Goal: Information Seeking & Learning: Find specific fact

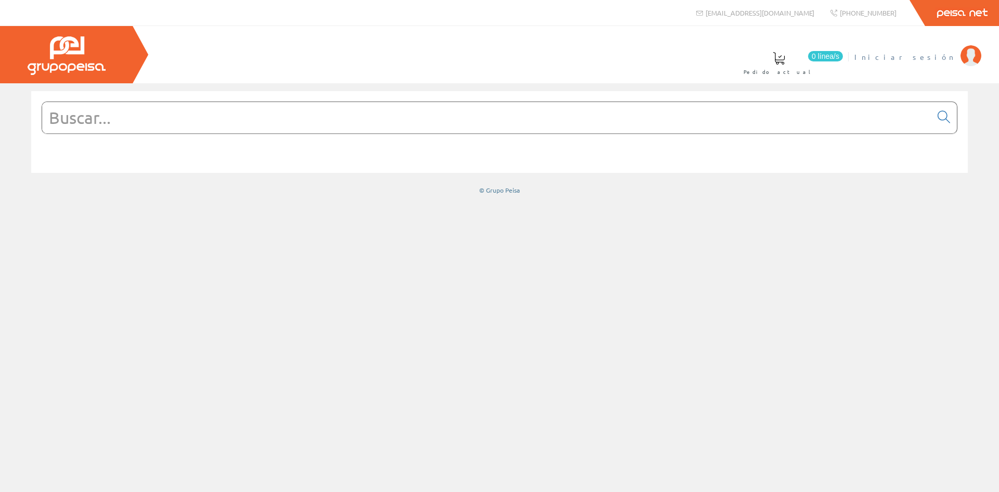
click at [940, 55] on span "Iniciar sesión" at bounding box center [904, 57] width 101 height 10
click at [219, 133] on div at bounding box center [500, 117] width 916 height 32
click at [219, 117] on input "text" at bounding box center [486, 117] width 889 height 31
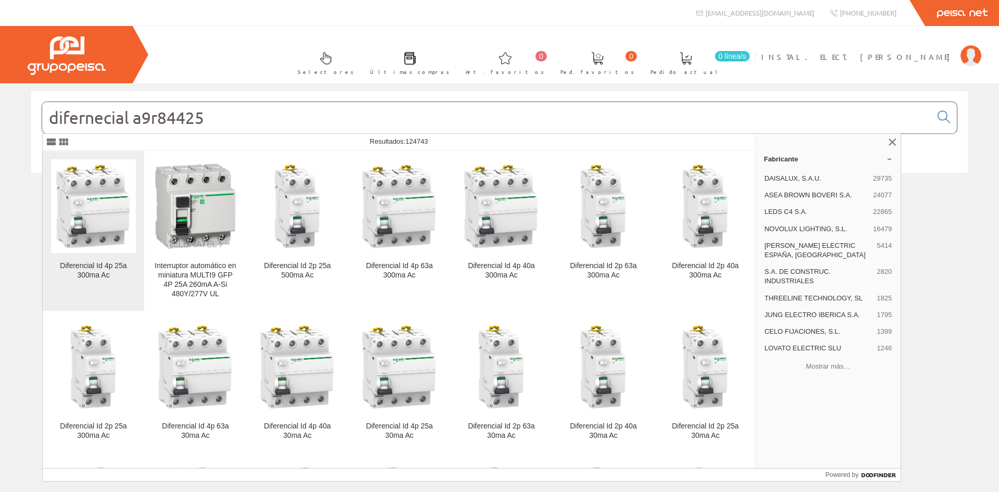
type input "difernecial a9r84425"
click at [103, 208] on img at bounding box center [93, 205] width 85 height 85
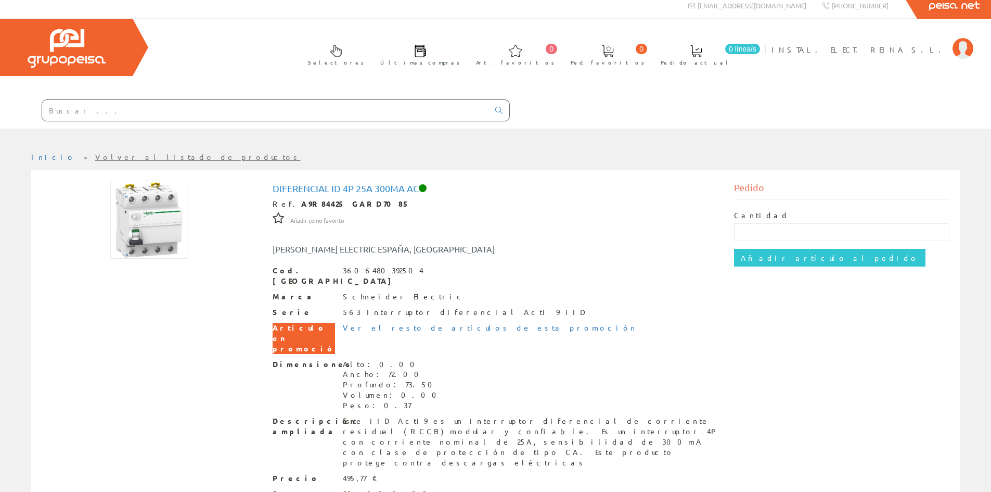
scroll to position [59, 0]
